Goal: Task Accomplishment & Management: Manage account settings

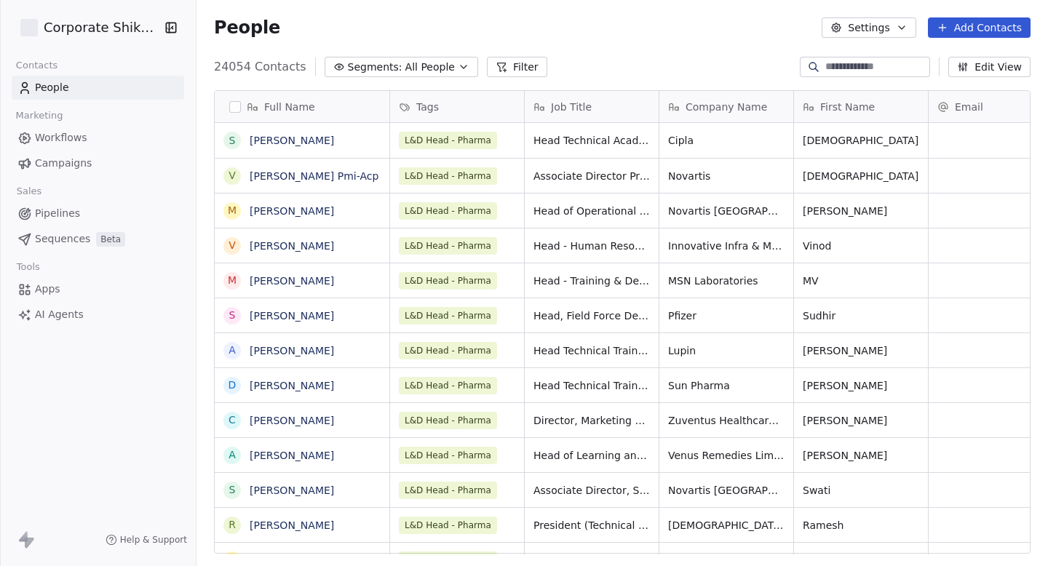
scroll to position [498, 851]
click at [73, 167] on span "Campaigns" at bounding box center [63, 163] width 57 height 15
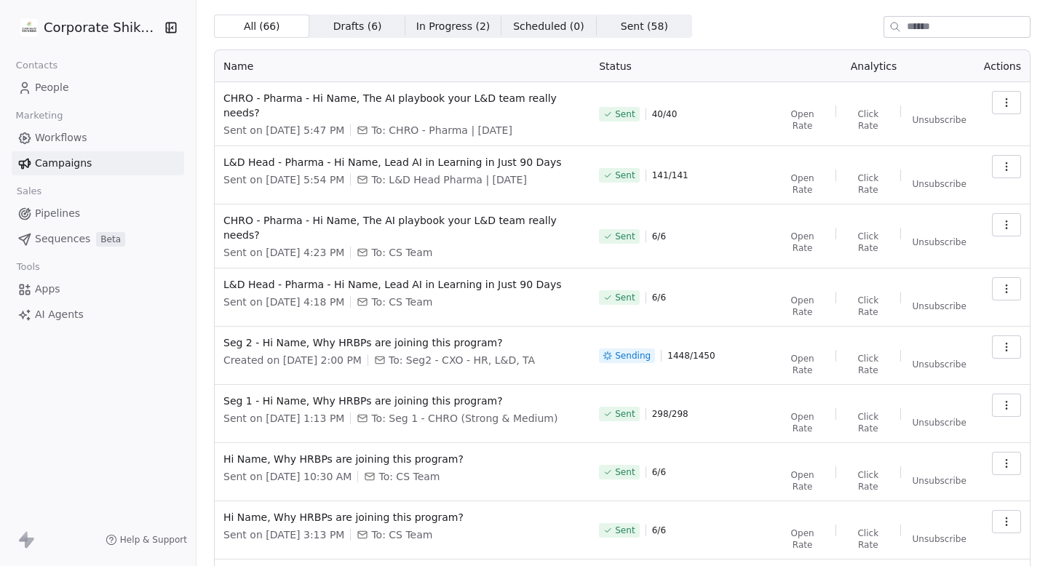
scroll to position [27, 0]
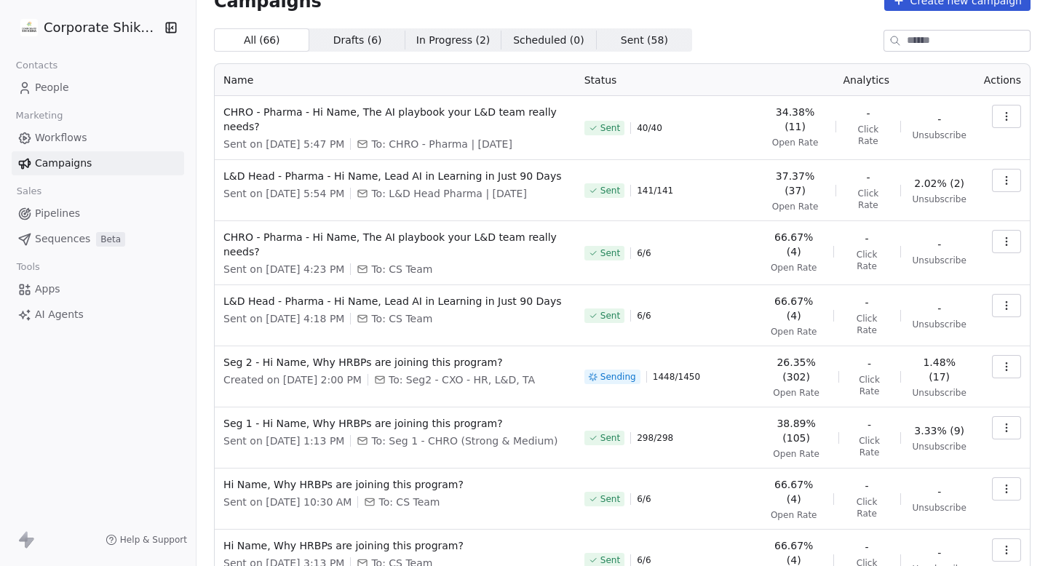
drag, startPoint x: 489, startPoint y: 346, endPoint x: 215, endPoint y: 356, distance: 274.5
click at [215, 356] on td "Seg 2 - Hi Name, Why HRBPs are joining this program? Created on [DATE] 2:00 PM …" at bounding box center [395, 376] width 361 height 61
drag, startPoint x: 489, startPoint y: 356, endPoint x: 218, endPoint y: 354, distance: 270.6
click at [218, 354] on td "Seg 2 - Hi Name, Why HRBPs are joining this program? Created on [DATE] 2:00 PM …" at bounding box center [395, 376] width 361 height 61
copy span "Seg 2 - Hi Name, Why HRBPs are joining this program?"
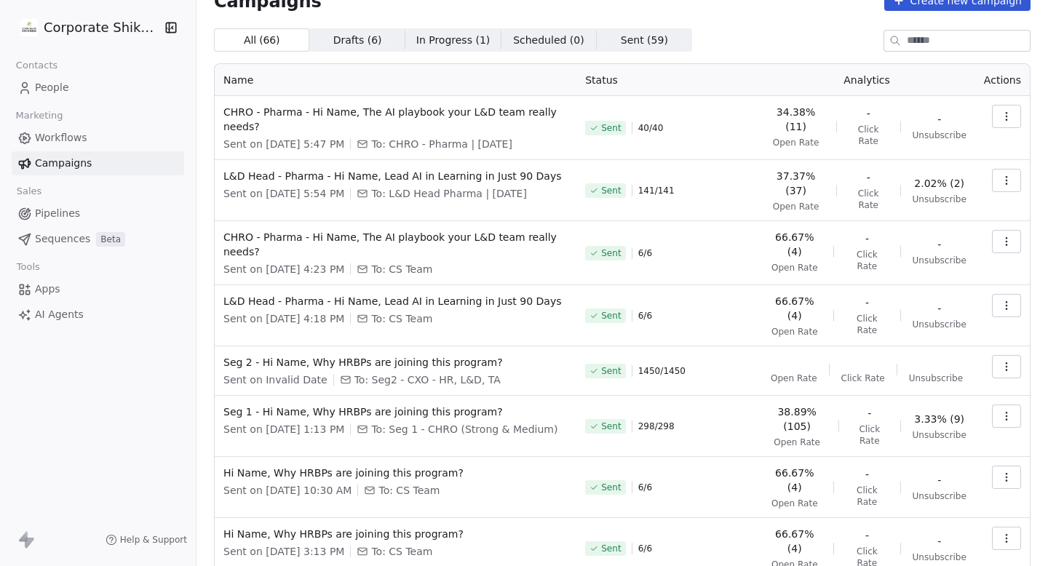
click at [710, 368] on div "Sent 1450 / 1450" at bounding box center [667, 371] width 164 height 32
drag, startPoint x: 709, startPoint y: 365, endPoint x: 663, endPoint y: 365, distance: 46.6
click at [653, 365] on div "Sent 1450 / 1450" at bounding box center [667, 371] width 164 height 32
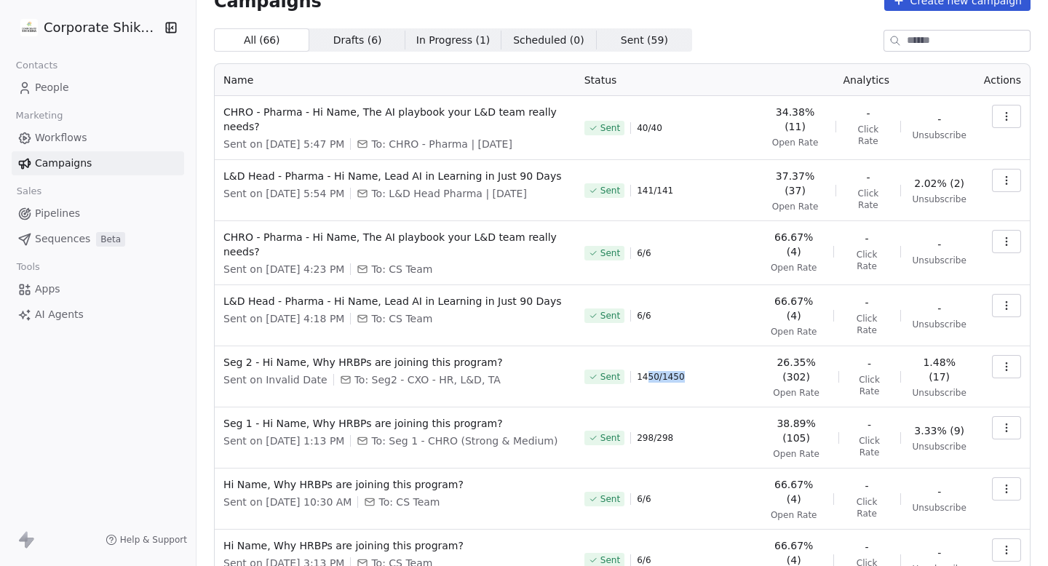
click at [744, 365] on div "Sent 1450 / 1450" at bounding box center [666, 377] width 164 height 44
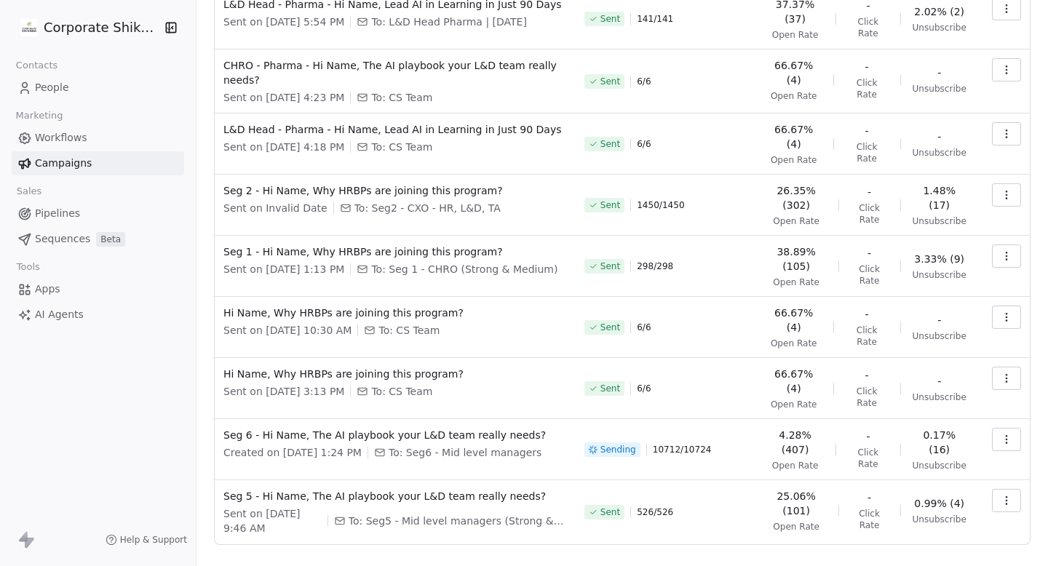
scroll to position [198, 0]
drag, startPoint x: 529, startPoint y: 428, endPoint x: 215, endPoint y: 430, distance: 313.5
click at [215, 429] on td "Seg 6 - Hi Name, The AI playbook your L&D team really needs? Created on [DATE] …" at bounding box center [395, 450] width 361 height 61
copy span "Seg 6 - Hi Name, The AI playbook your L&D team really needs?"
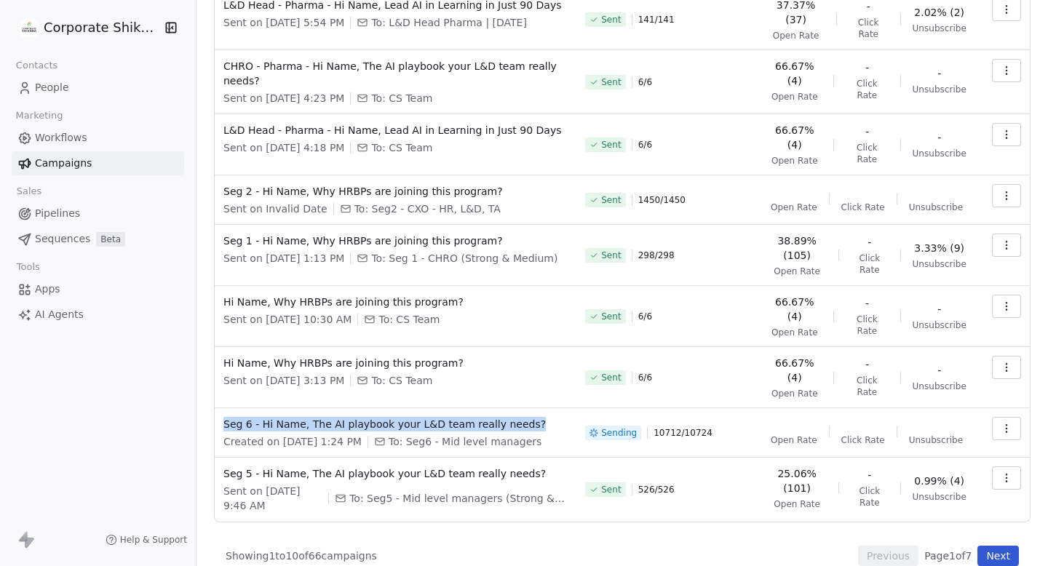
scroll to position [210, 0]
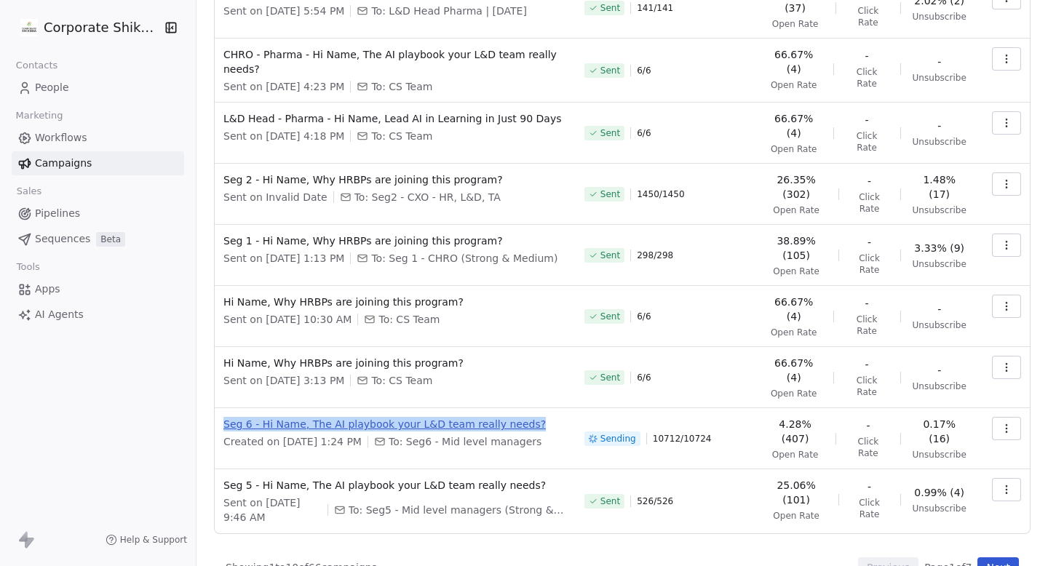
copy span "Seg 6 - Hi Name, The AI playbook your L&D team really needs?"
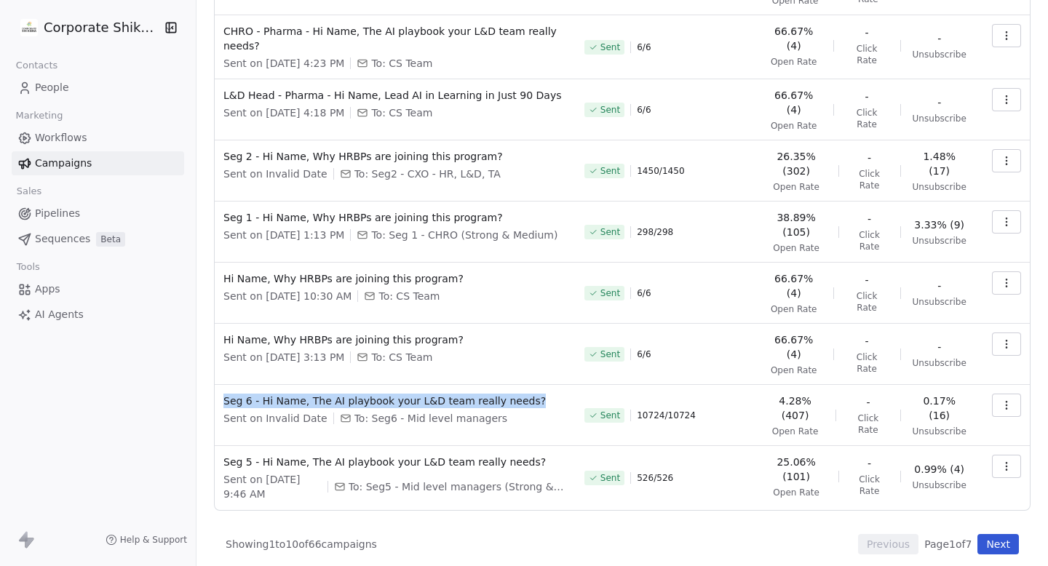
click at [1002, 537] on button "Next" at bounding box center [997, 544] width 41 height 20
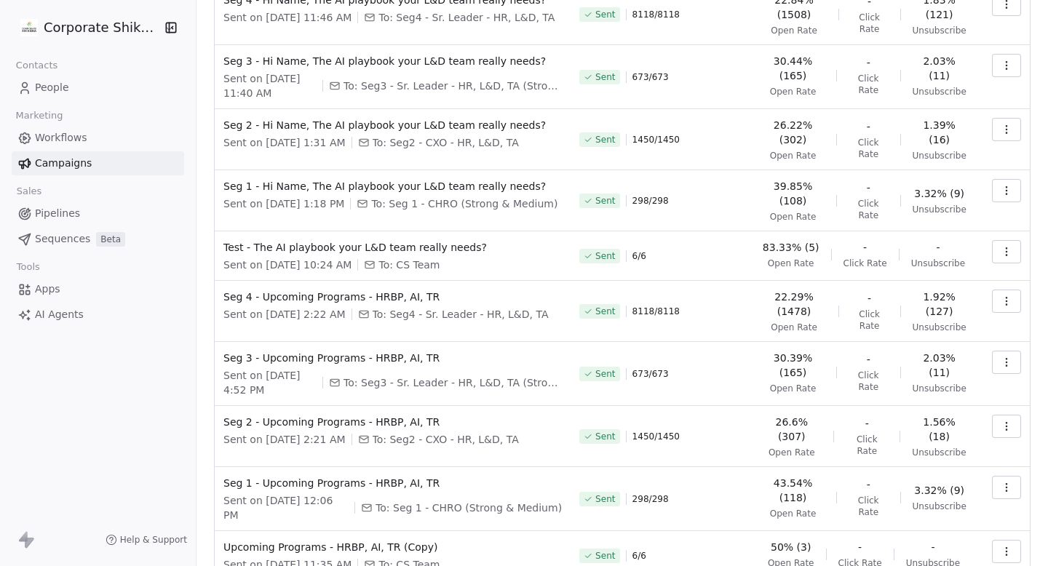
scroll to position [224, 0]
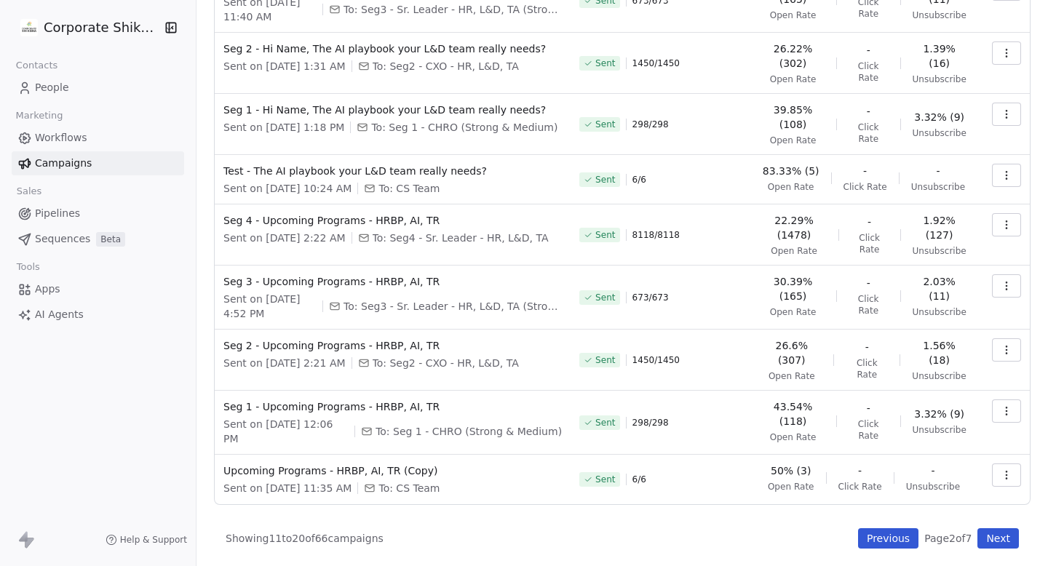
click at [872, 536] on button "Previous" at bounding box center [888, 538] width 60 height 20
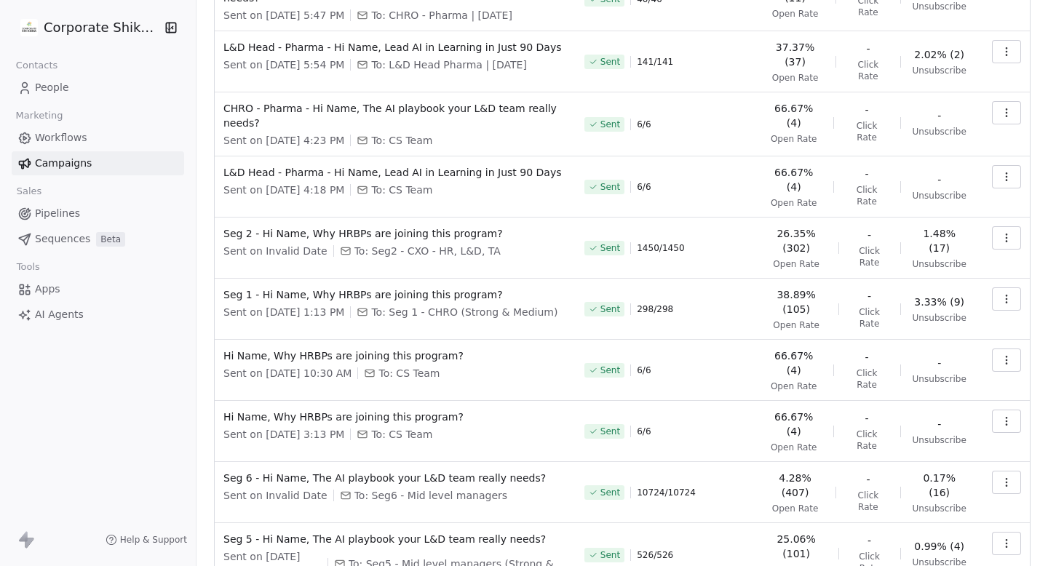
scroll to position [166, 0]
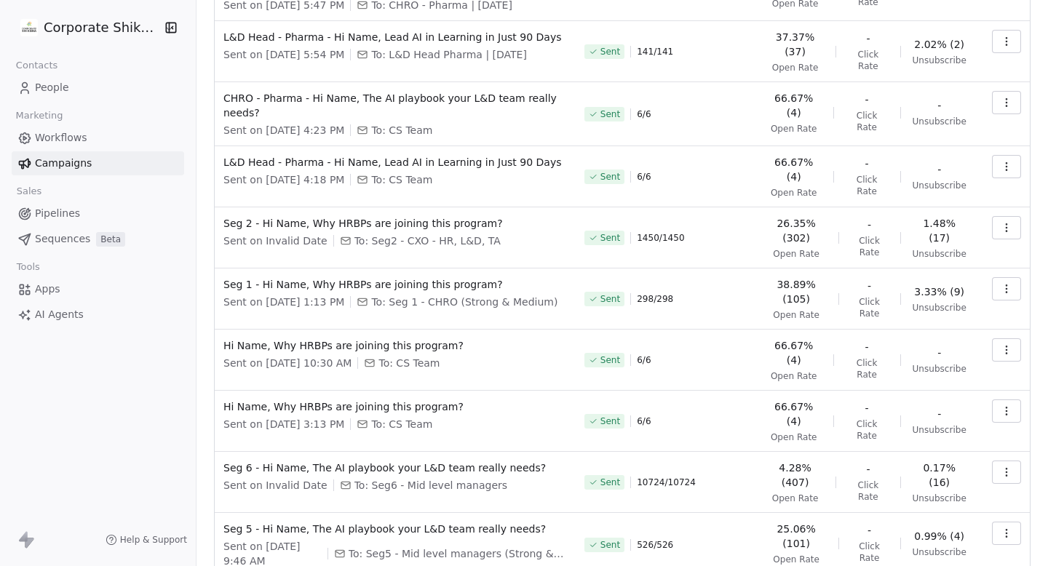
click at [1012, 226] on button "button" at bounding box center [1006, 227] width 29 height 23
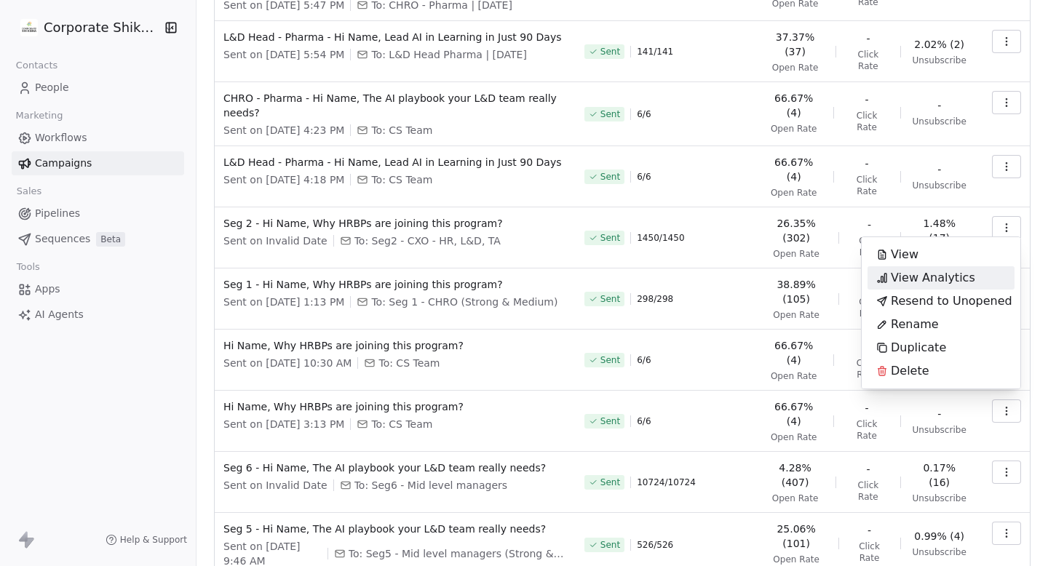
click at [949, 274] on span "View Analytics" at bounding box center [932, 277] width 84 height 17
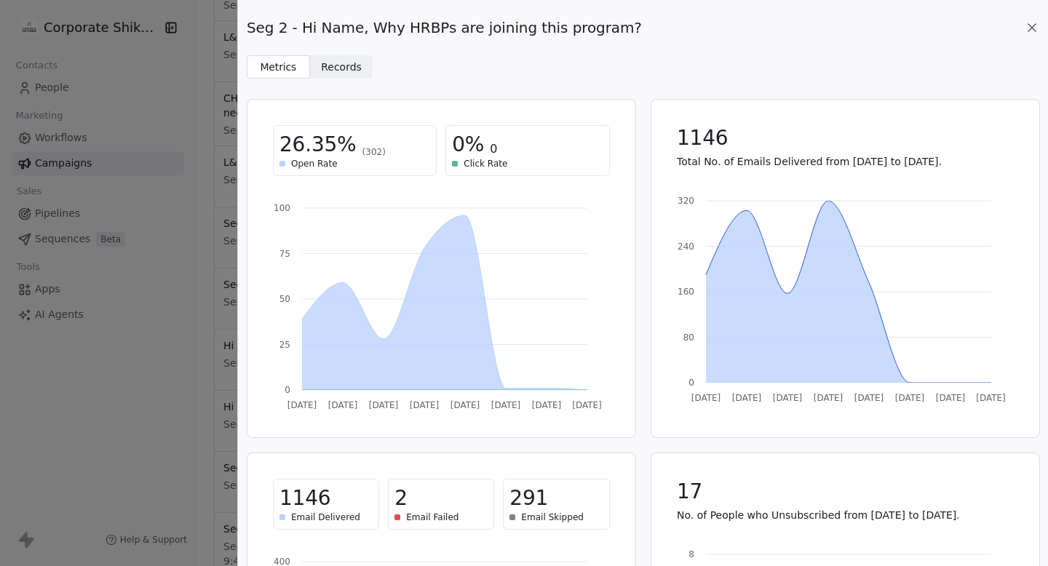
click at [332, 63] on span "Records" at bounding box center [341, 67] width 41 height 15
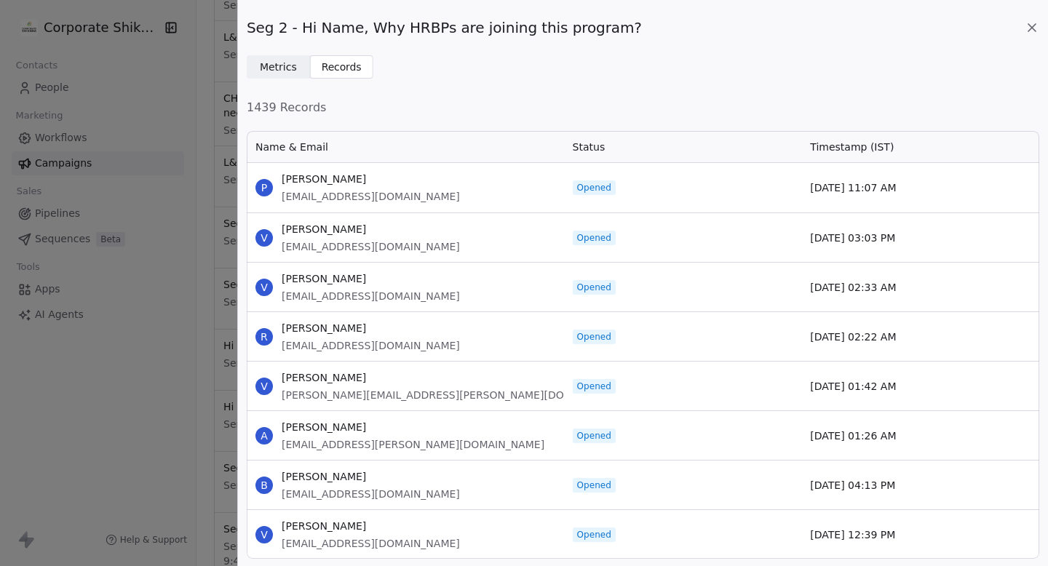
scroll to position [429, 792]
click at [1032, 23] on icon at bounding box center [1031, 27] width 15 height 15
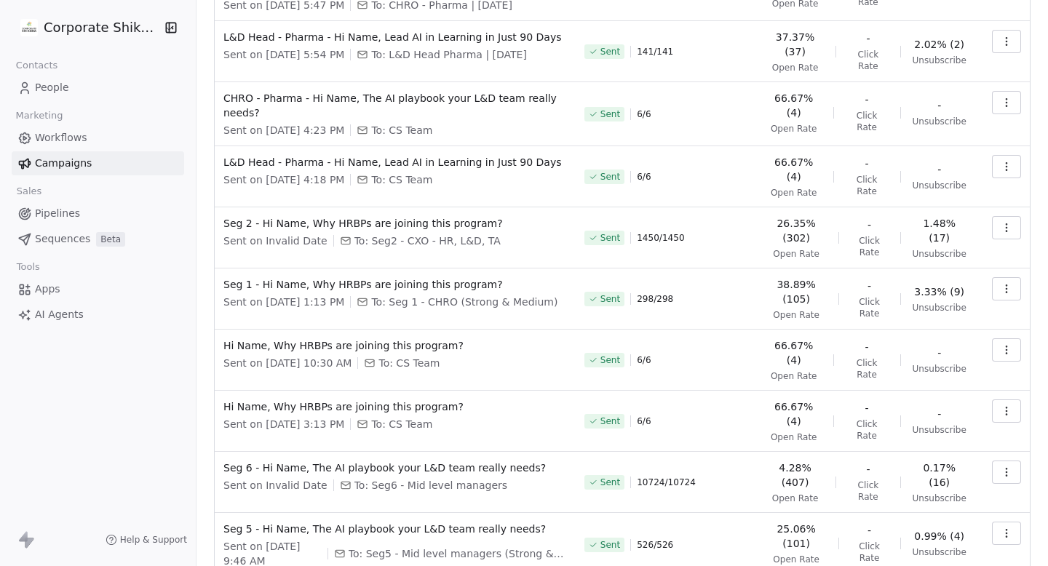
click at [1006, 224] on icon "button" at bounding box center [1006, 228] width 12 height 12
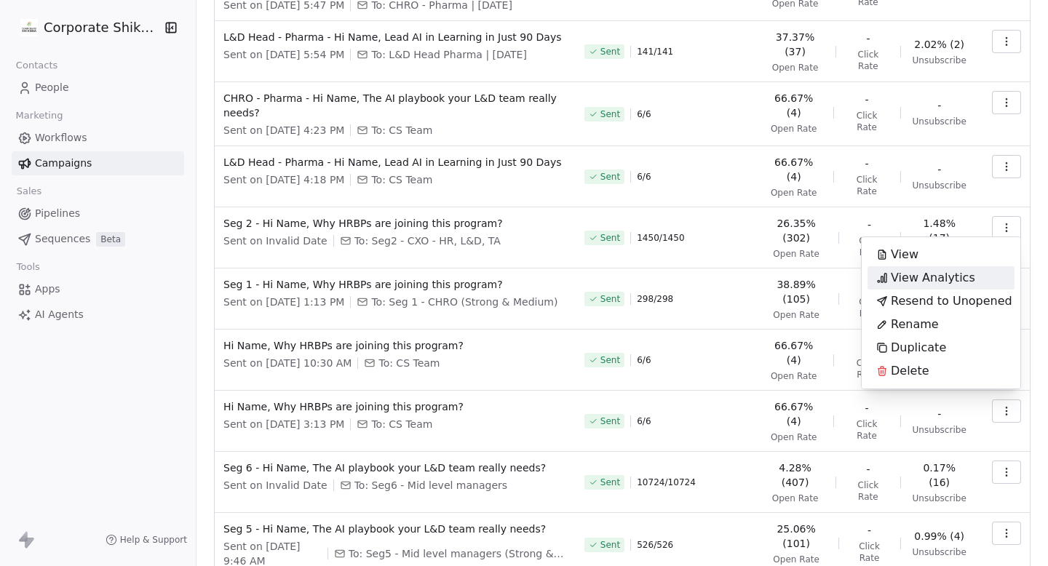
click at [940, 280] on span "View Analytics" at bounding box center [932, 277] width 84 height 17
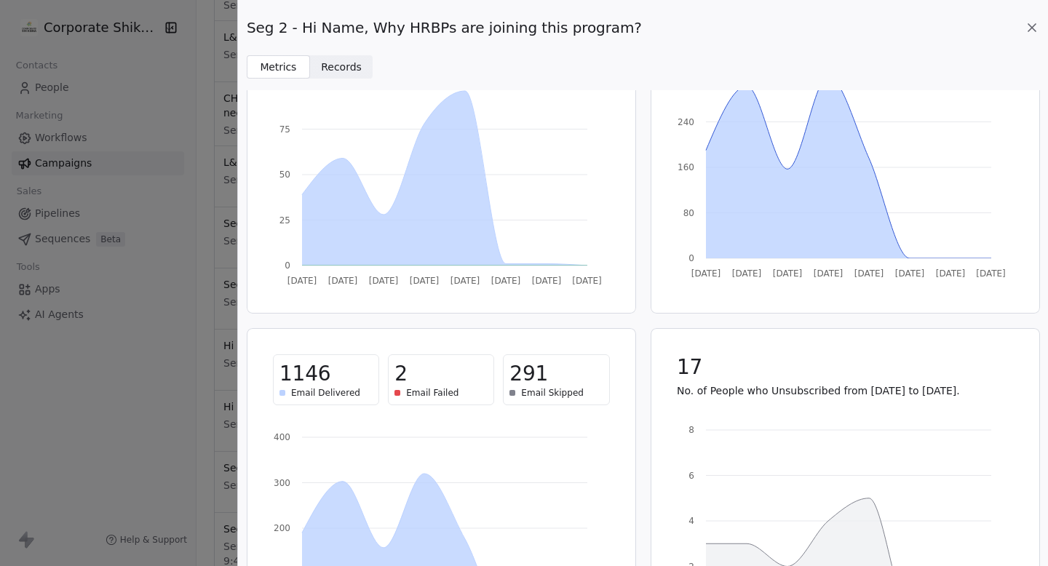
scroll to position [234, 0]
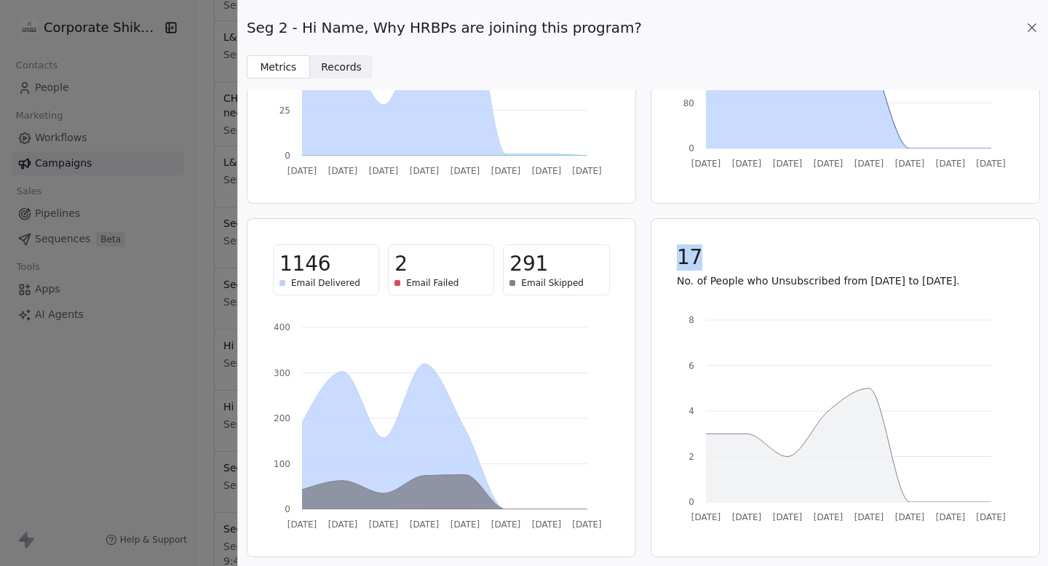
drag, startPoint x: 674, startPoint y: 260, endPoint x: 708, endPoint y: 260, distance: 33.5
click at [703, 260] on div "17 No. of People who Unsubscribed from [DATE] to [DATE]." at bounding box center [845, 266] width 372 height 79
click at [708, 260] on div "17" at bounding box center [845, 257] width 337 height 26
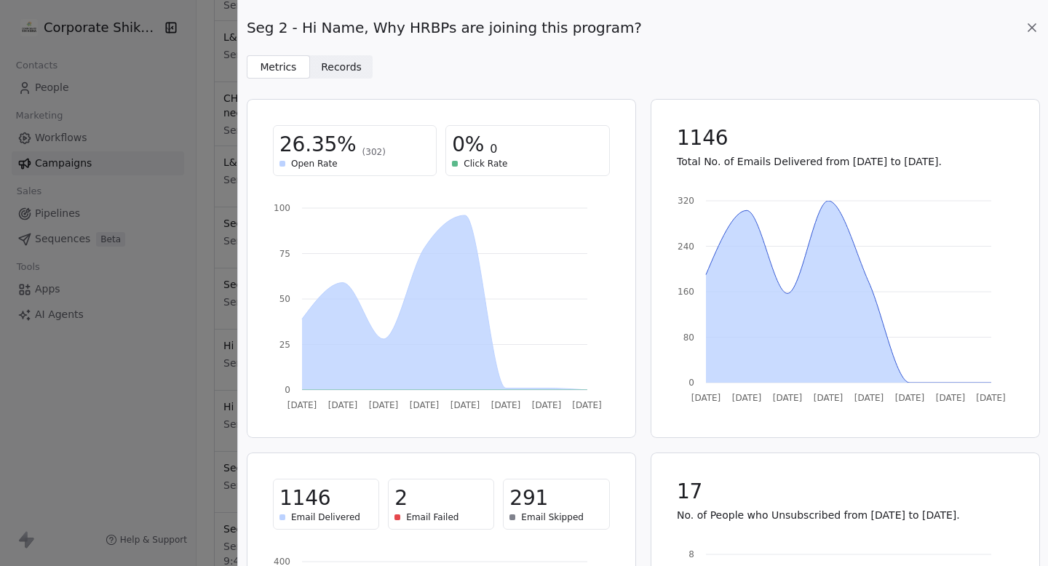
click at [1036, 30] on icon at bounding box center [1031, 27] width 15 height 15
